Goal: Check status: Check status

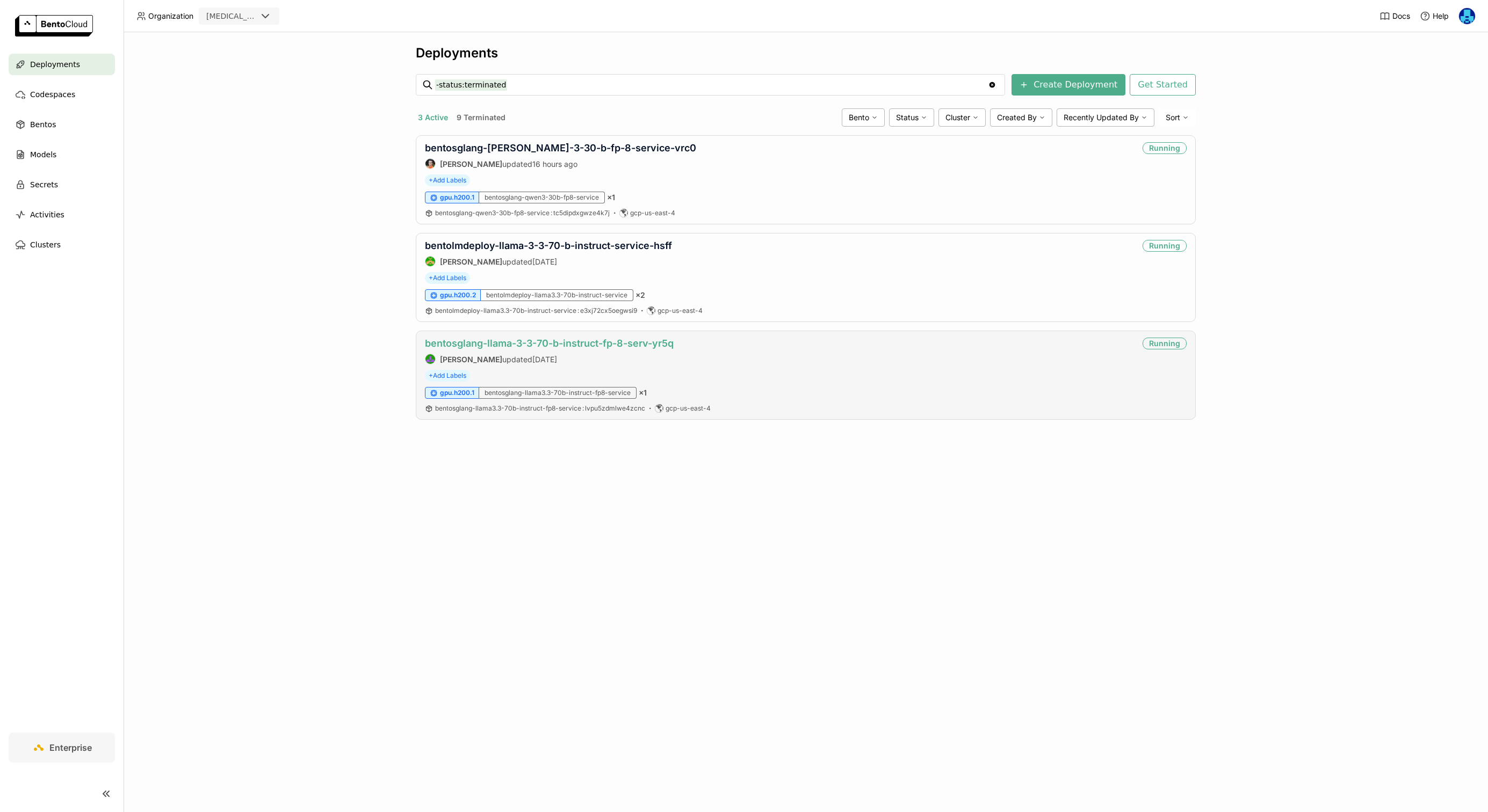
click at [558, 343] on link "bentosglang-llama-3-3-70-b-instruct-fp-8-serv-yr5q" at bounding box center [549, 343] width 248 height 11
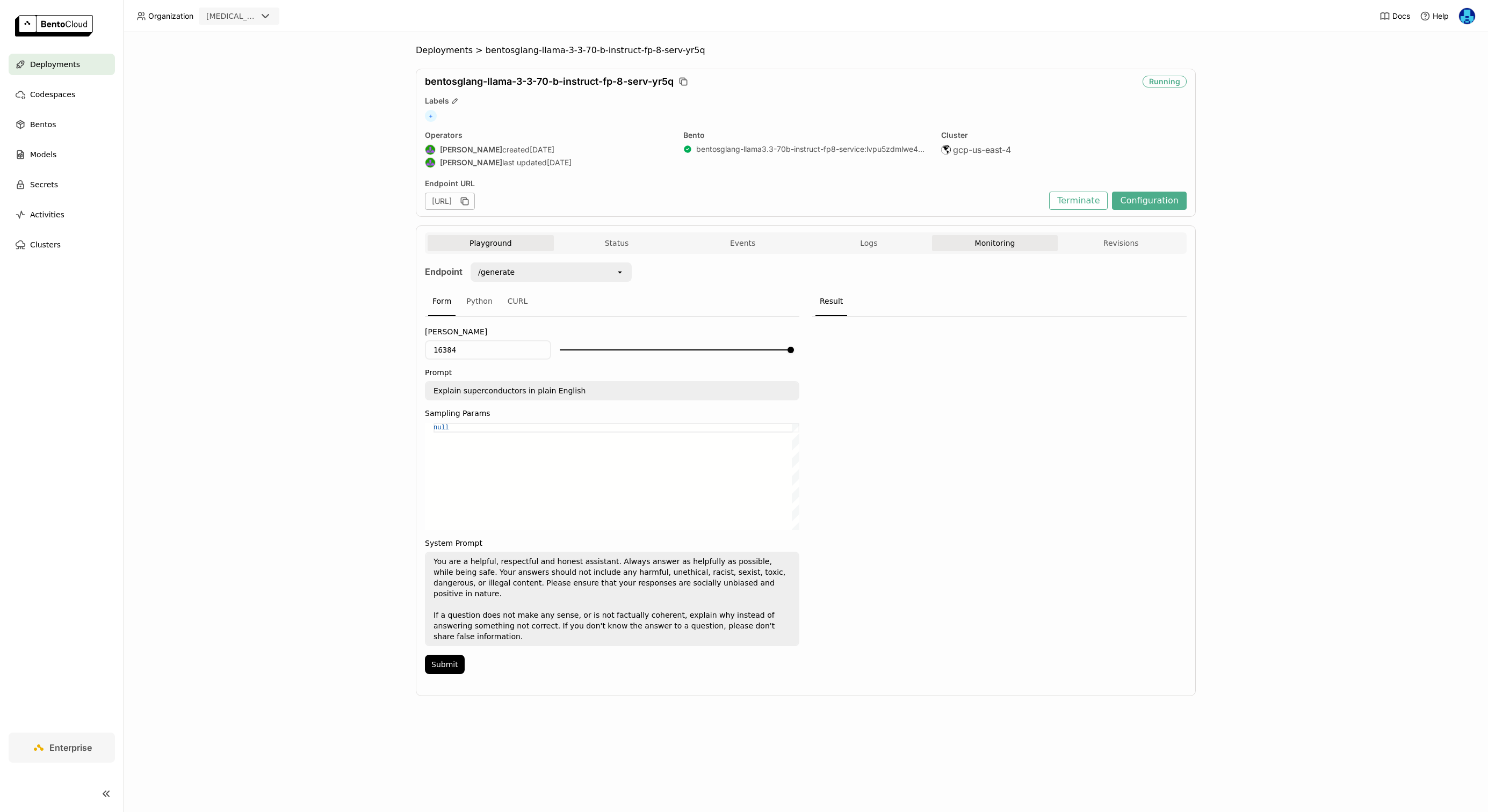
click at [1000, 243] on button "Monitoring" at bounding box center [995, 243] width 126 height 16
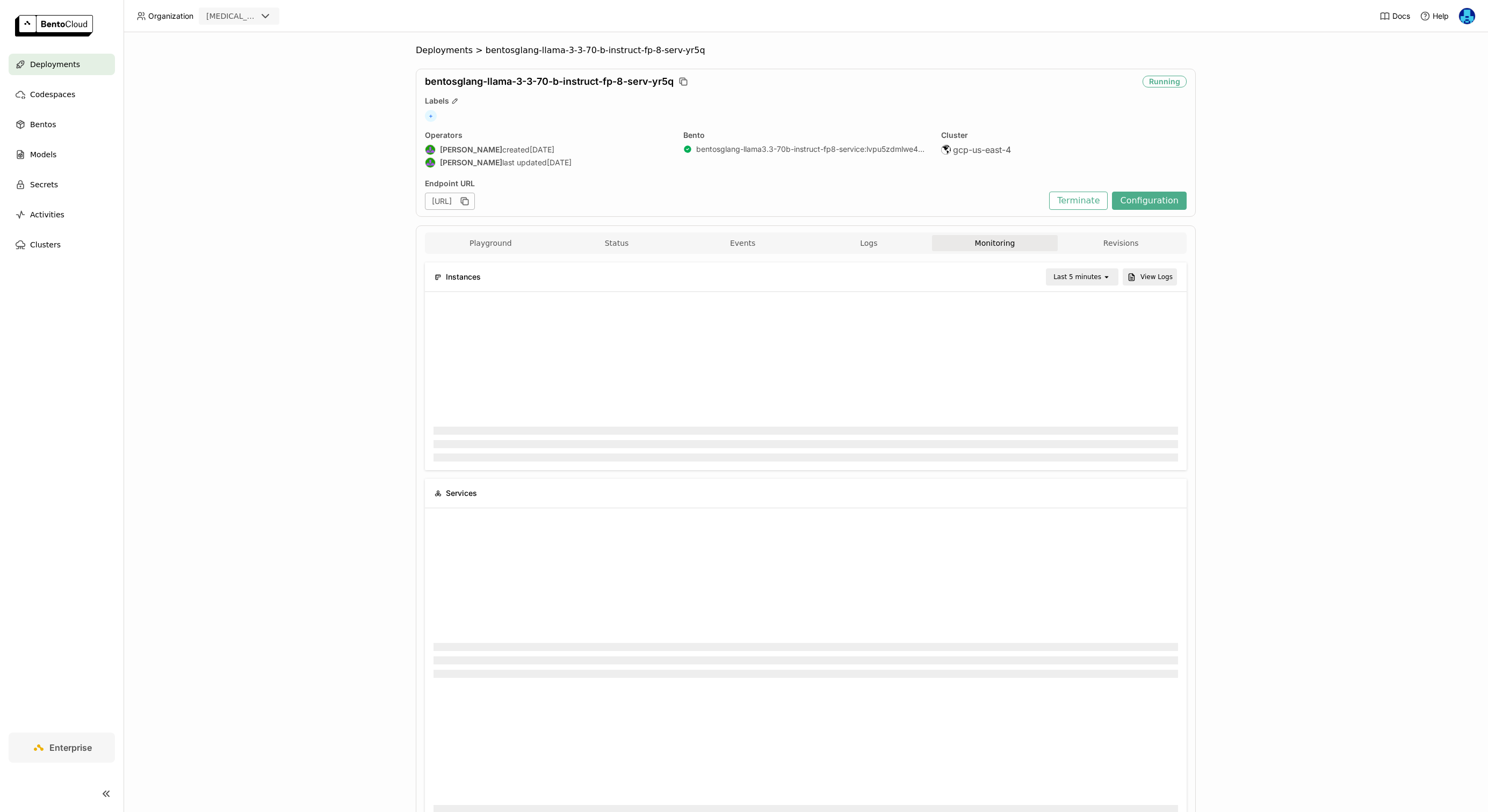
click at [261, 375] on div "Deployments > bentosglang-llama-3-3-70-b-instruct-fp-8-serv-yr5q bentosglang-ll…" at bounding box center [805, 422] width 1364 height 780
click at [236, 468] on div "Deployments > bentosglang-llama-3-3-70-b-instruct-fp-8-serv-yr5q bentosglang-ll…" at bounding box center [805, 422] width 1364 height 780
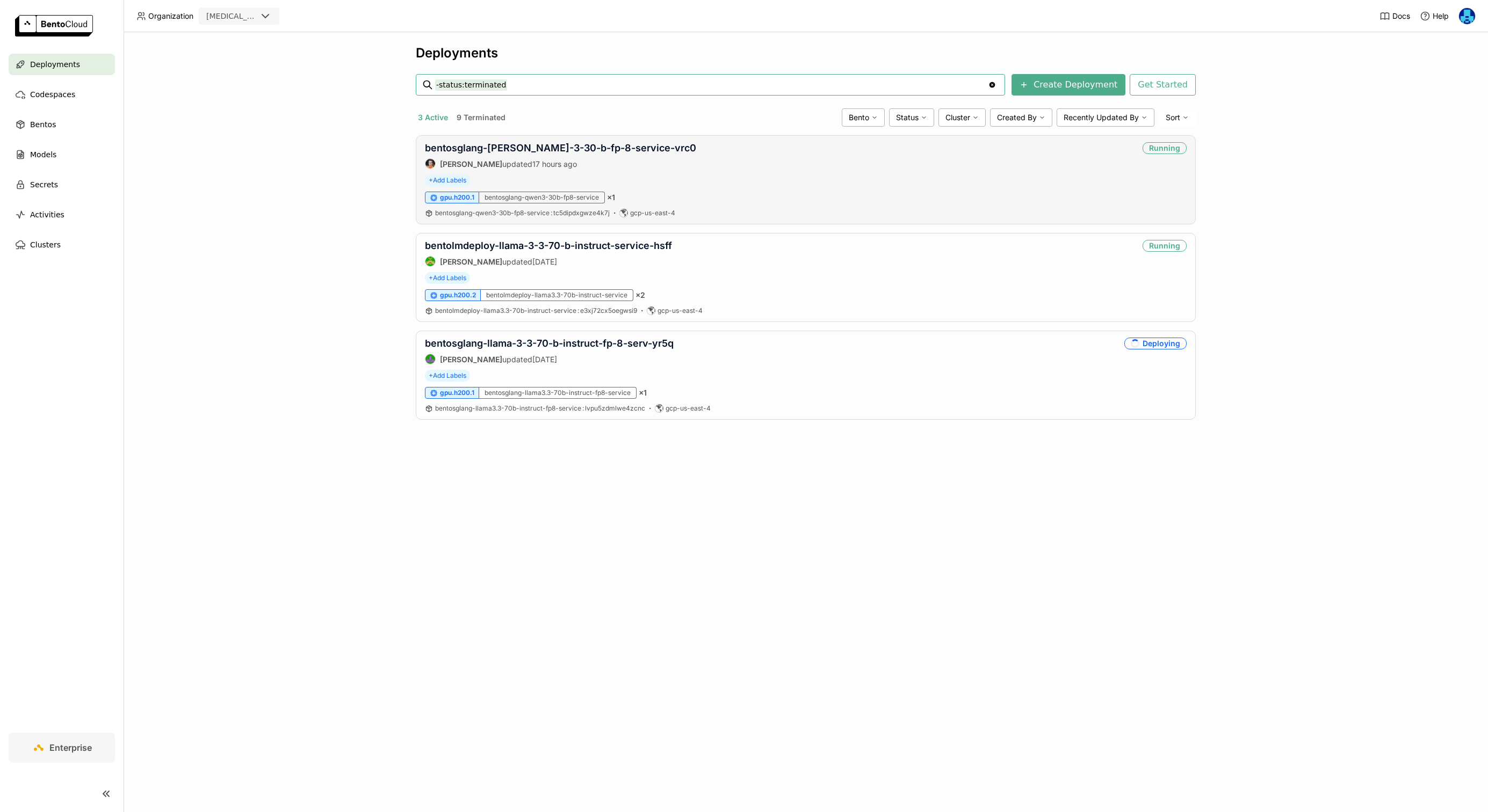
click at [572, 140] on div "bentosglang-[PERSON_NAME]-3-30-b-fp-8-service-vrc0 [PERSON_NAME] updated 17 hou…" at bounding box center [805, 180] width 780 height 89
click at [572, 144] on link "bentosglang-[PERSON_NAME]-3-30-b-fp-8-service-vrc0" at bounding box center [561, 147] width 271 height 11
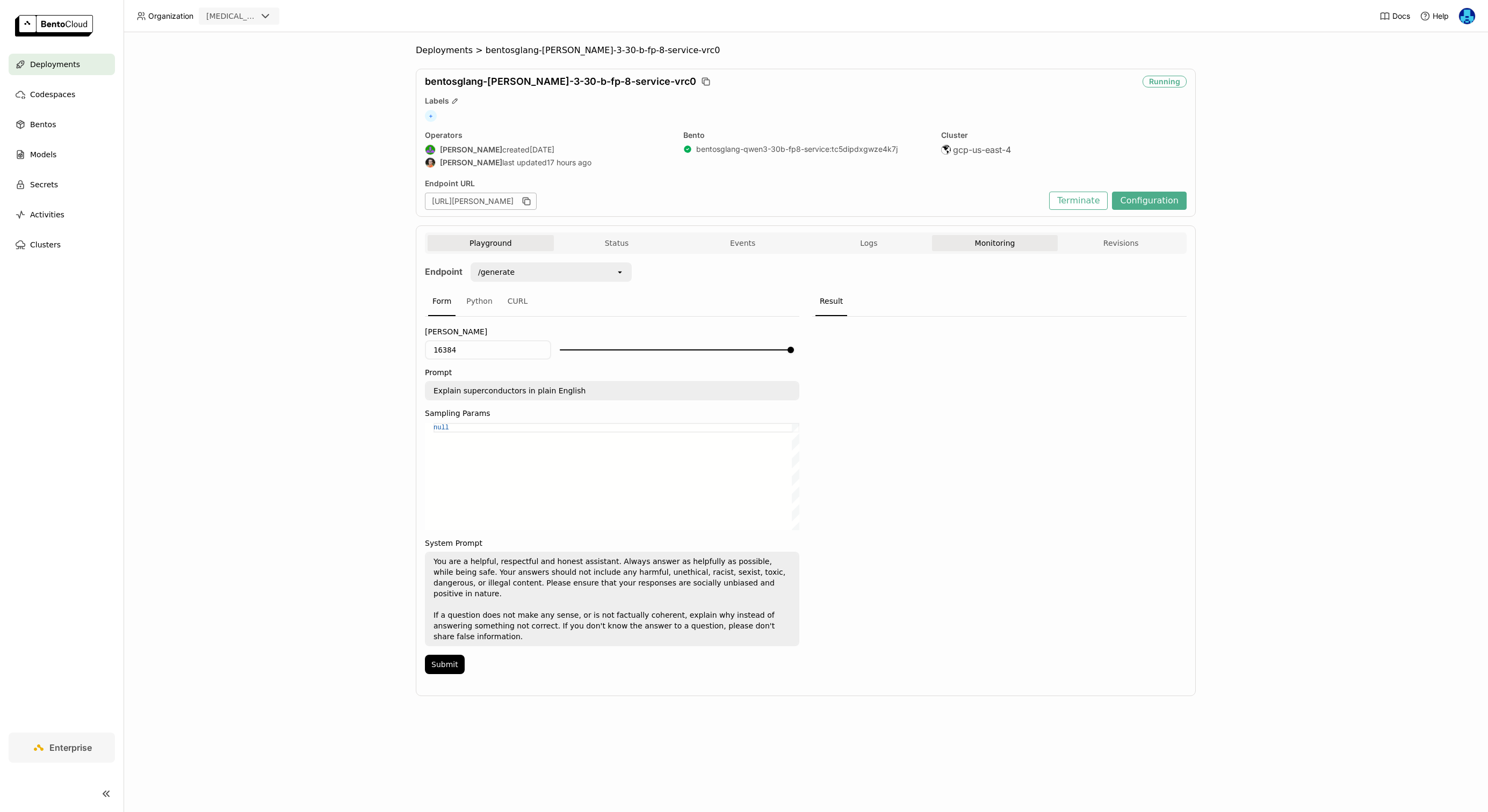
click at [1004, 247] on button "Monitoring" at bounding box center [995, 243] width 126 height 16
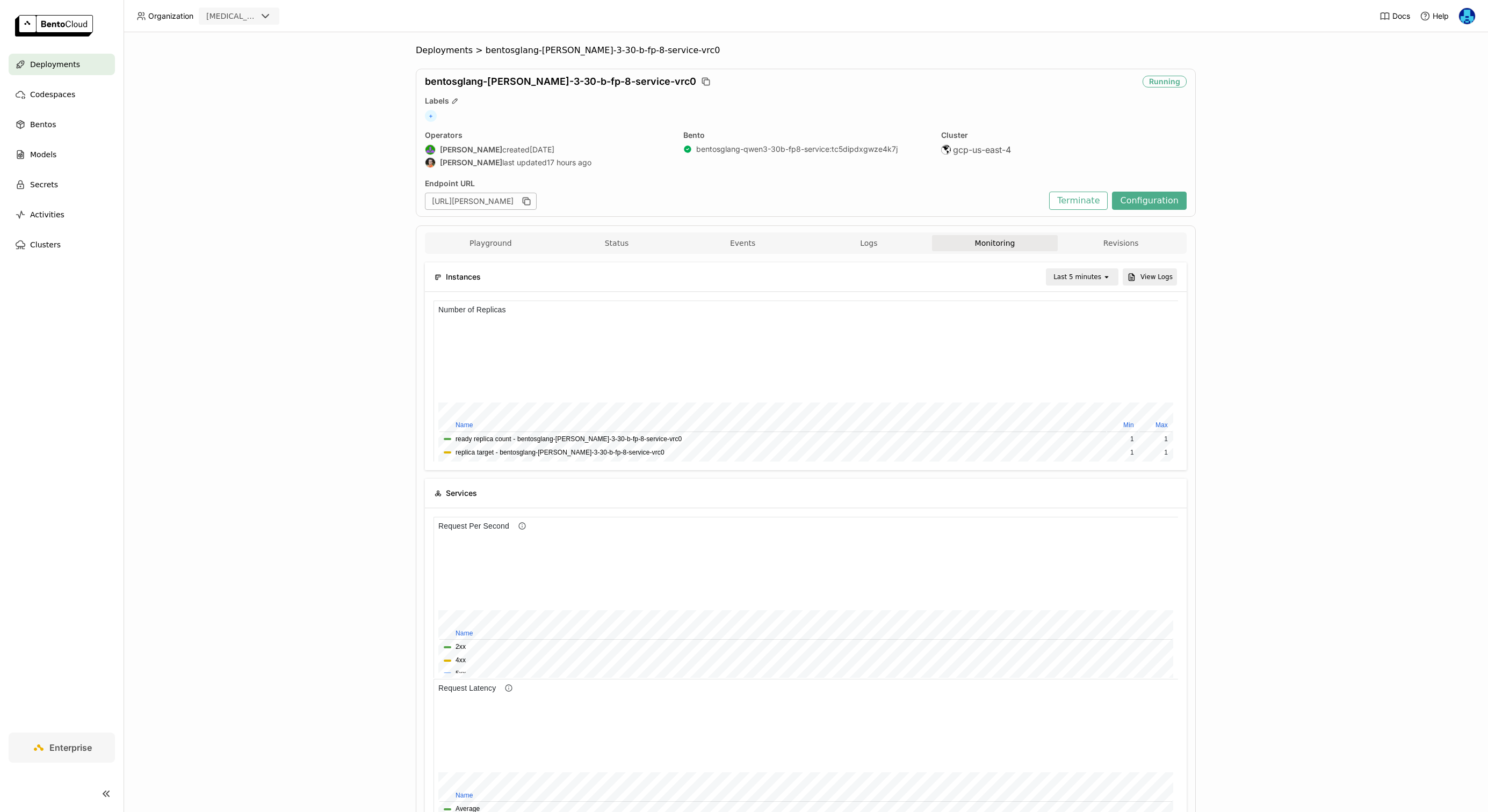
click at [1083, 280] on div "Last 5 minutes" at bounding box center [1076, 277] width 48 height 11
click at [1080, 341] on div "Last 30 minutes" at bounding box center [1083, 335] width 52 height 22
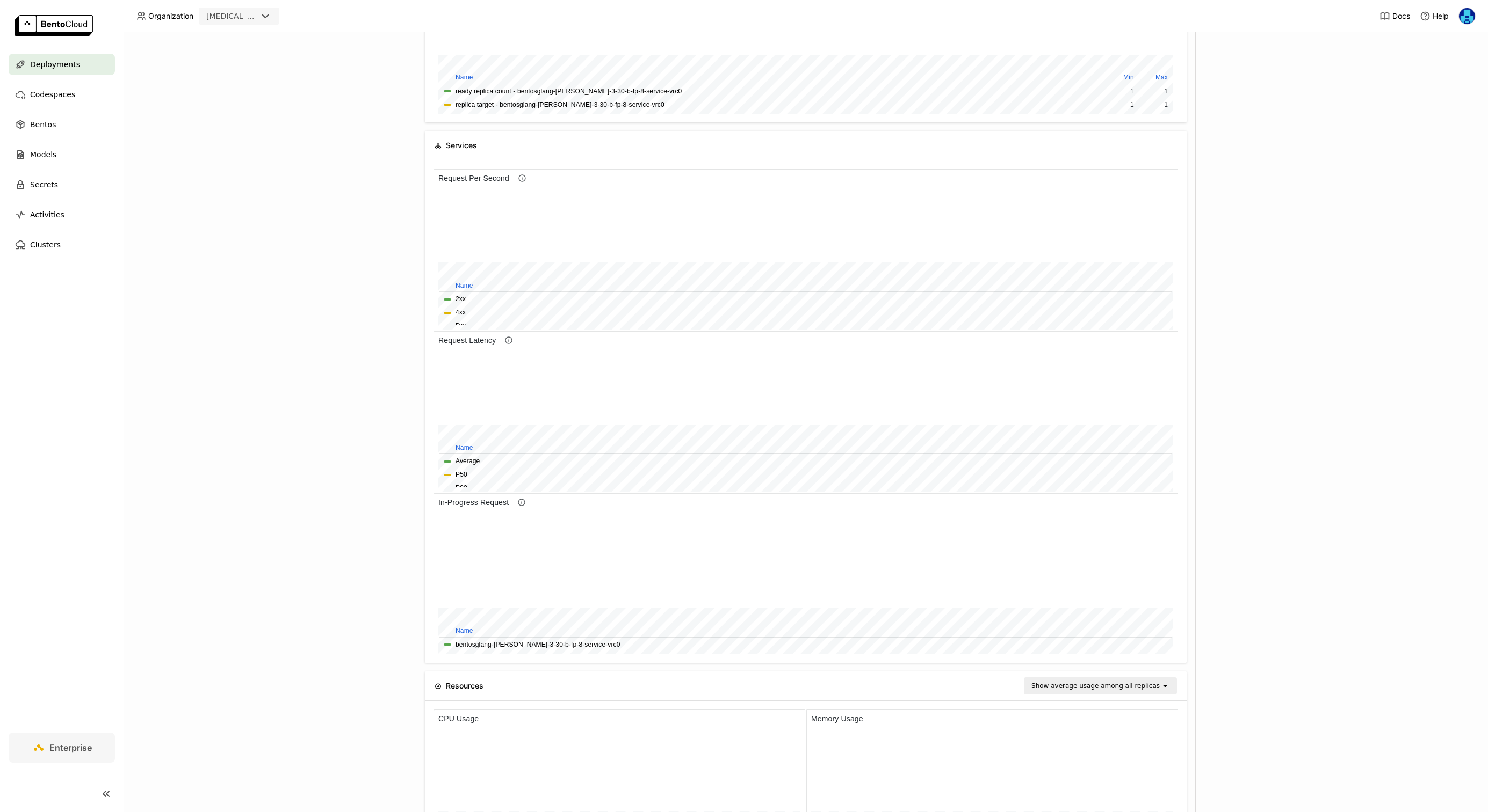
scroll to position [384, 0]
